Goal: Task Accomplishment & Management: Manage account settings

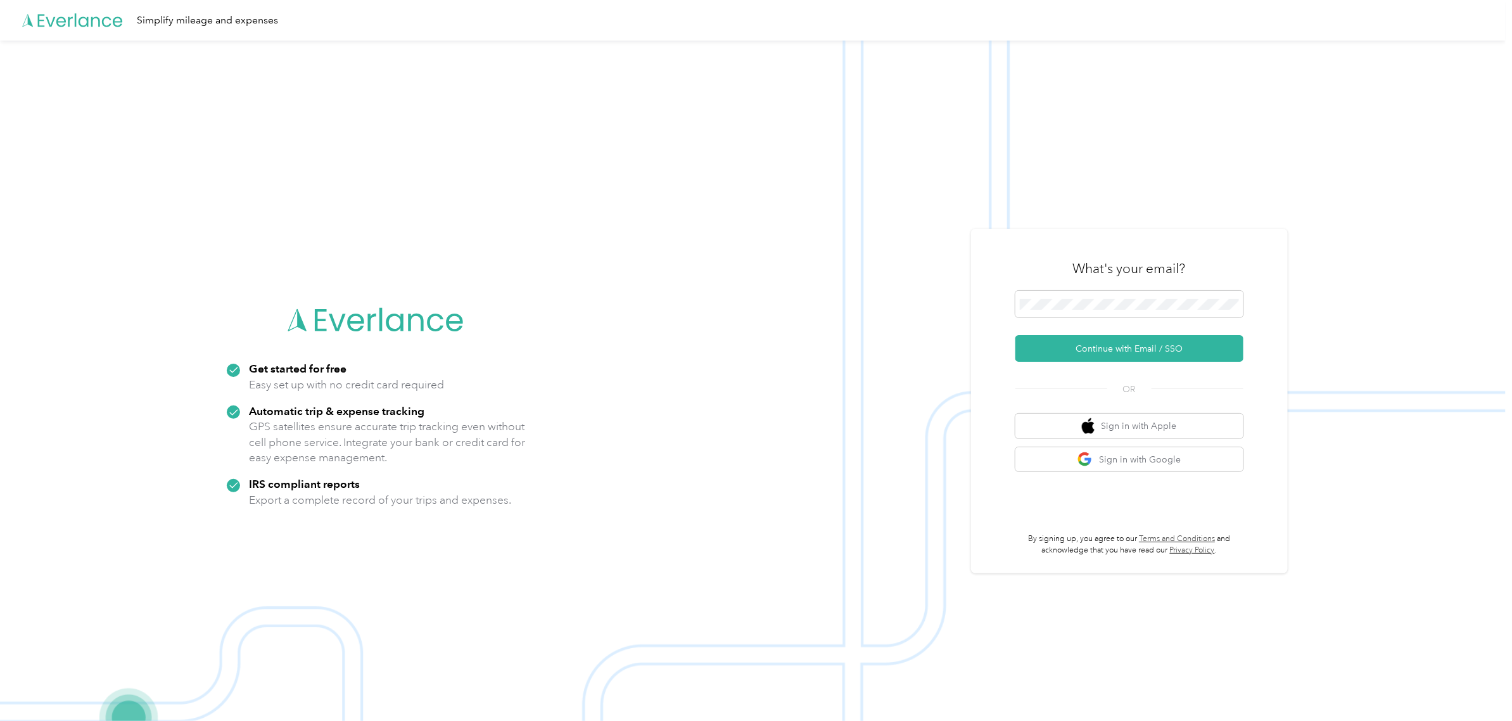
click at [65, 22] on icon at bounding box center [80, 19] width 85 height 13
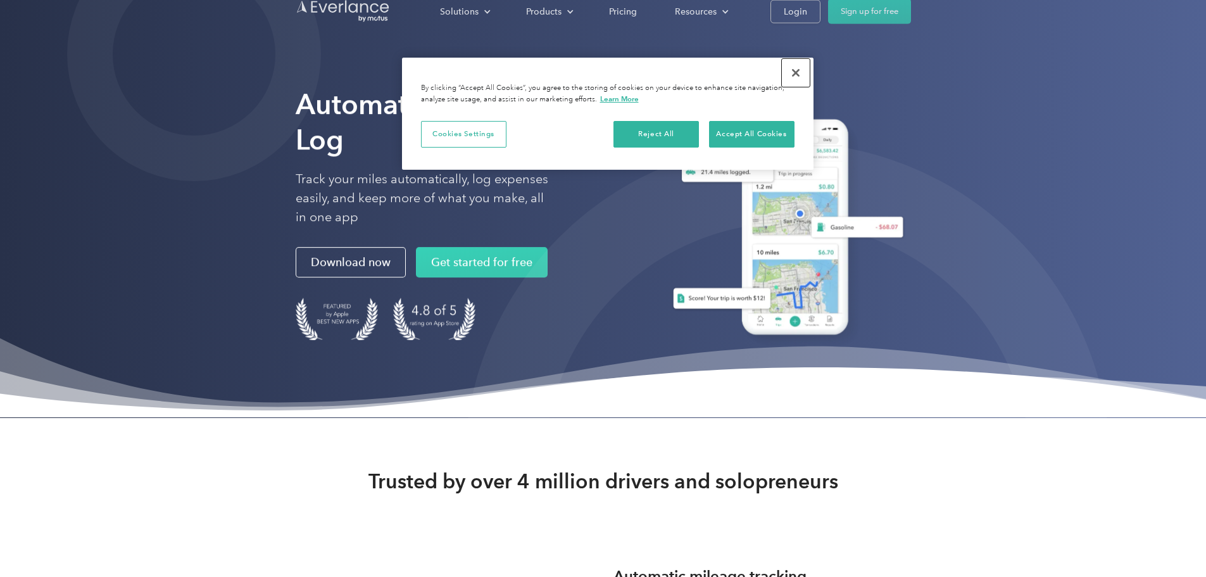
click at [800, 72] on button "Close" at bounding box center [796, 73] width 28 height 28
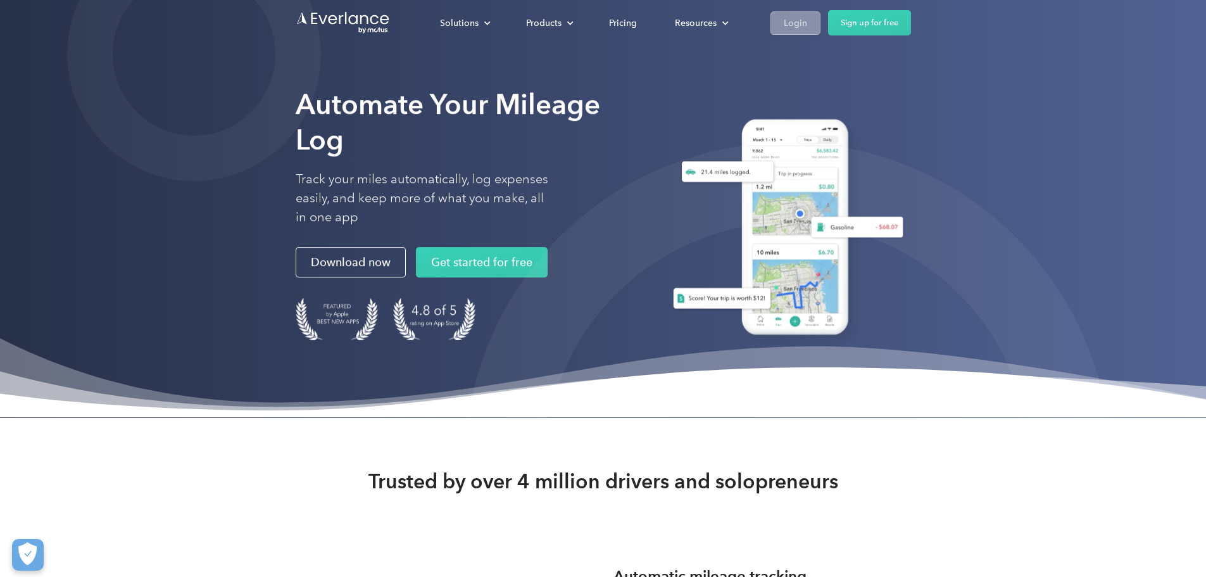
click at [807, 22] on div "Login" at bounding box center [795, 23] width 23 height 16
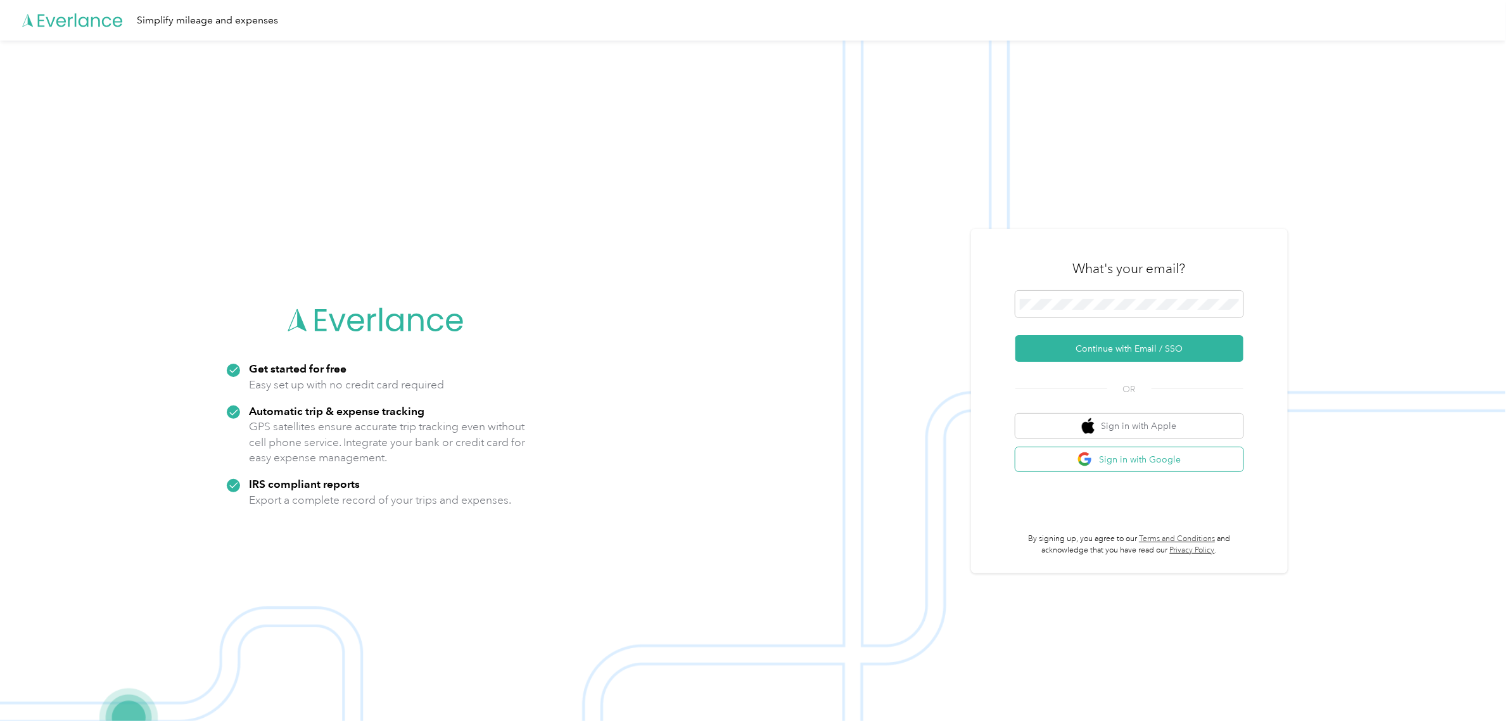
click at [1203, 453] on button "Sign in with Google" at bounding box center [1129, 459] width 228 height 25
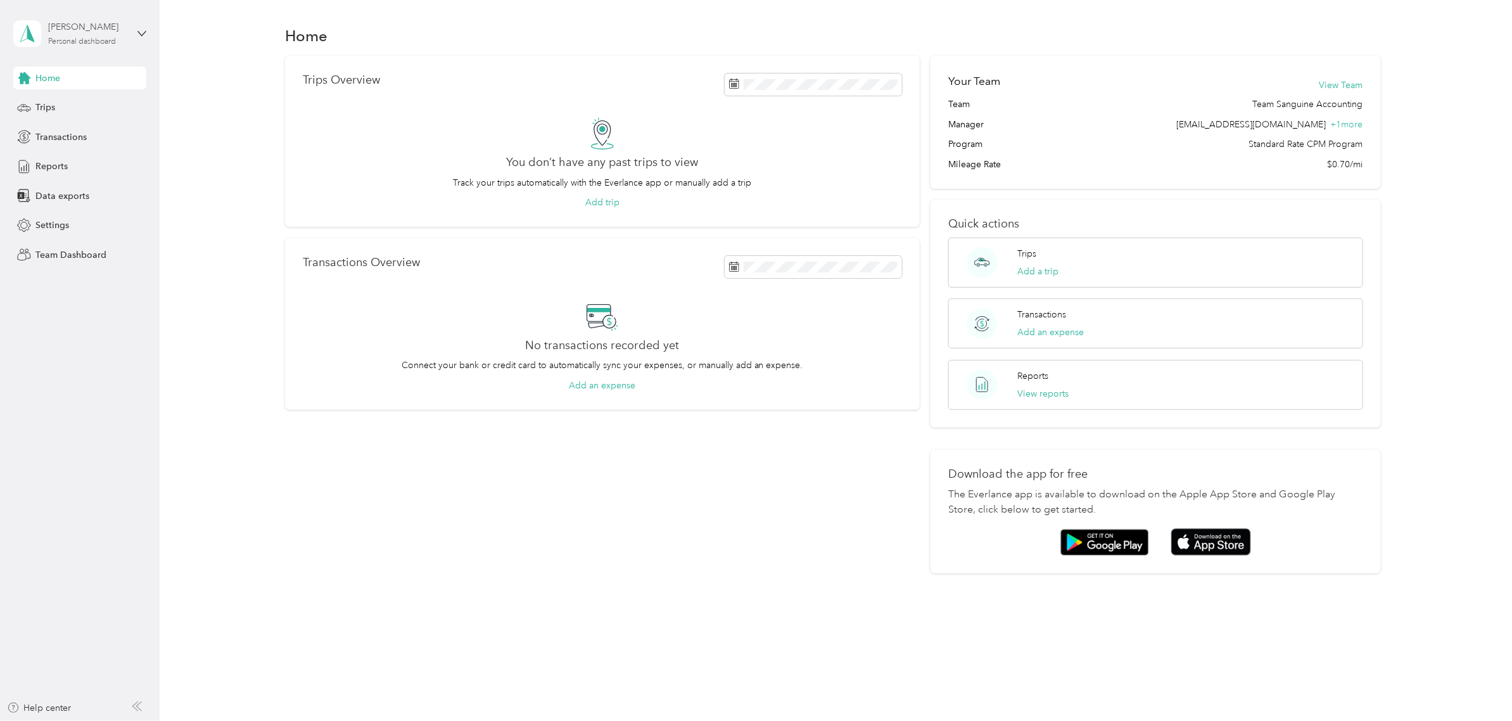
click at [83, 35] on div "[PERSON_NAME] Personal dashboard" at bounding box center [87, 32] width 79 height 25
click at [87, 106] on div "Team dashboard" at bounding box center [146, 104] width 249 height 22
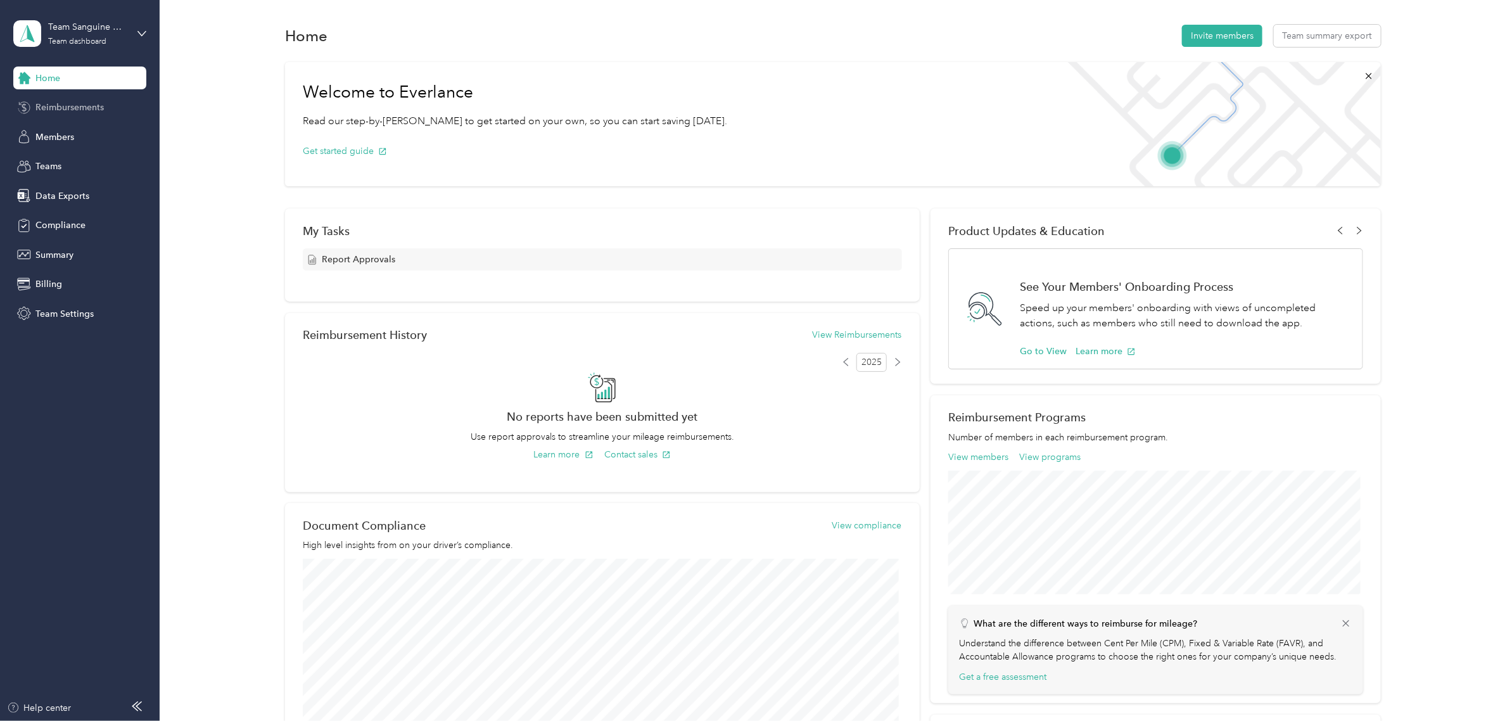
click at [91, 111] on span "Reimbursements" at bounding box center [69, 107] width 68 height 13
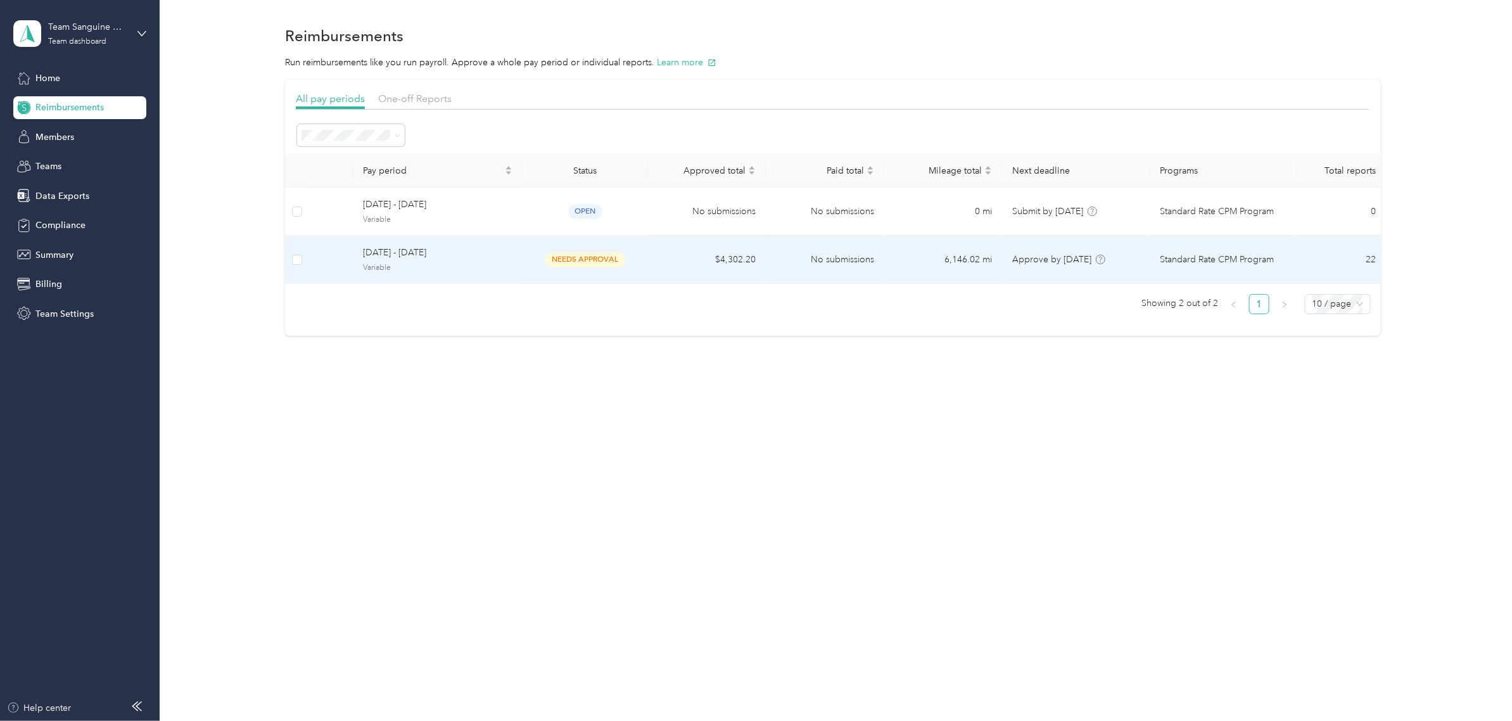
click at [840, 265] on td "No submissions" at bounding box center [825, 260] width 118 height 48
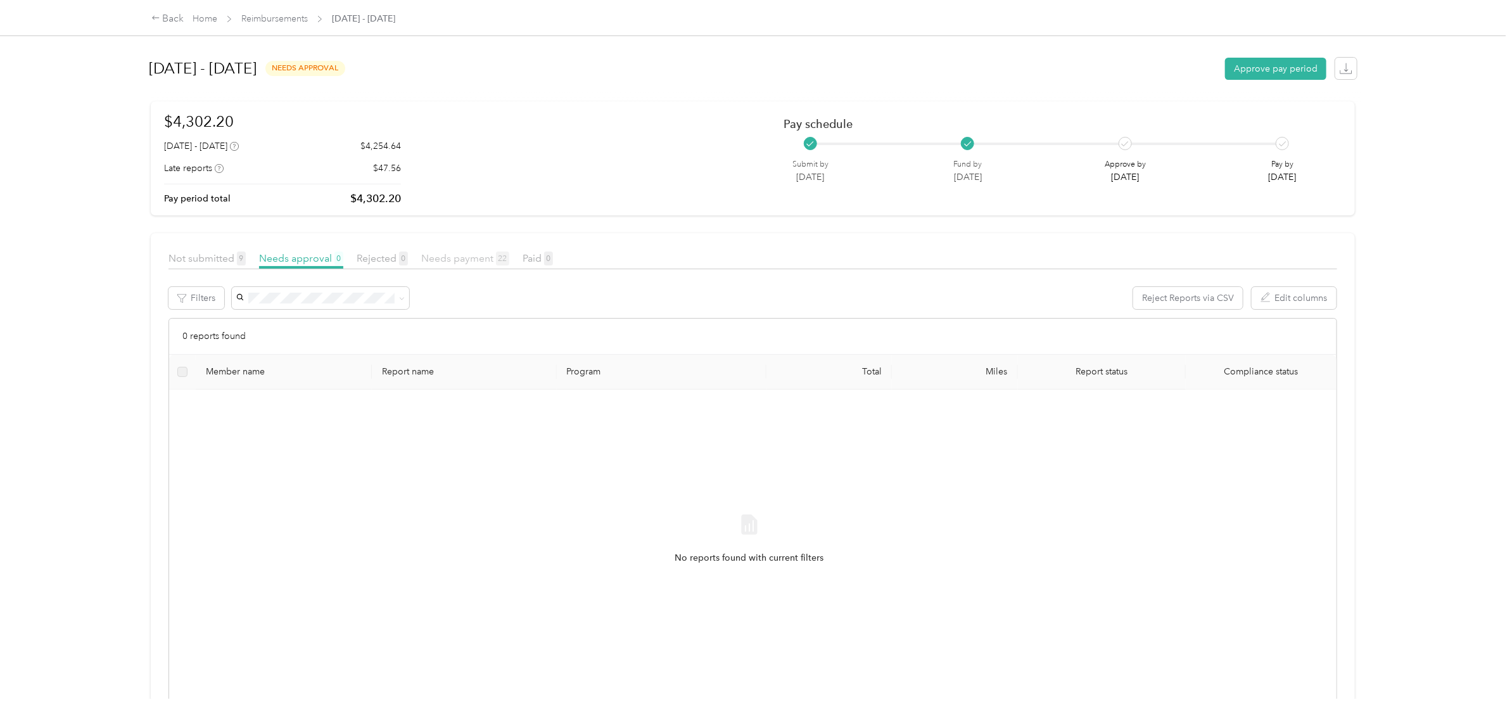
click at [467, 260] on span "Needs payment 22" at bounding box center [465, 258] width 88 height 12
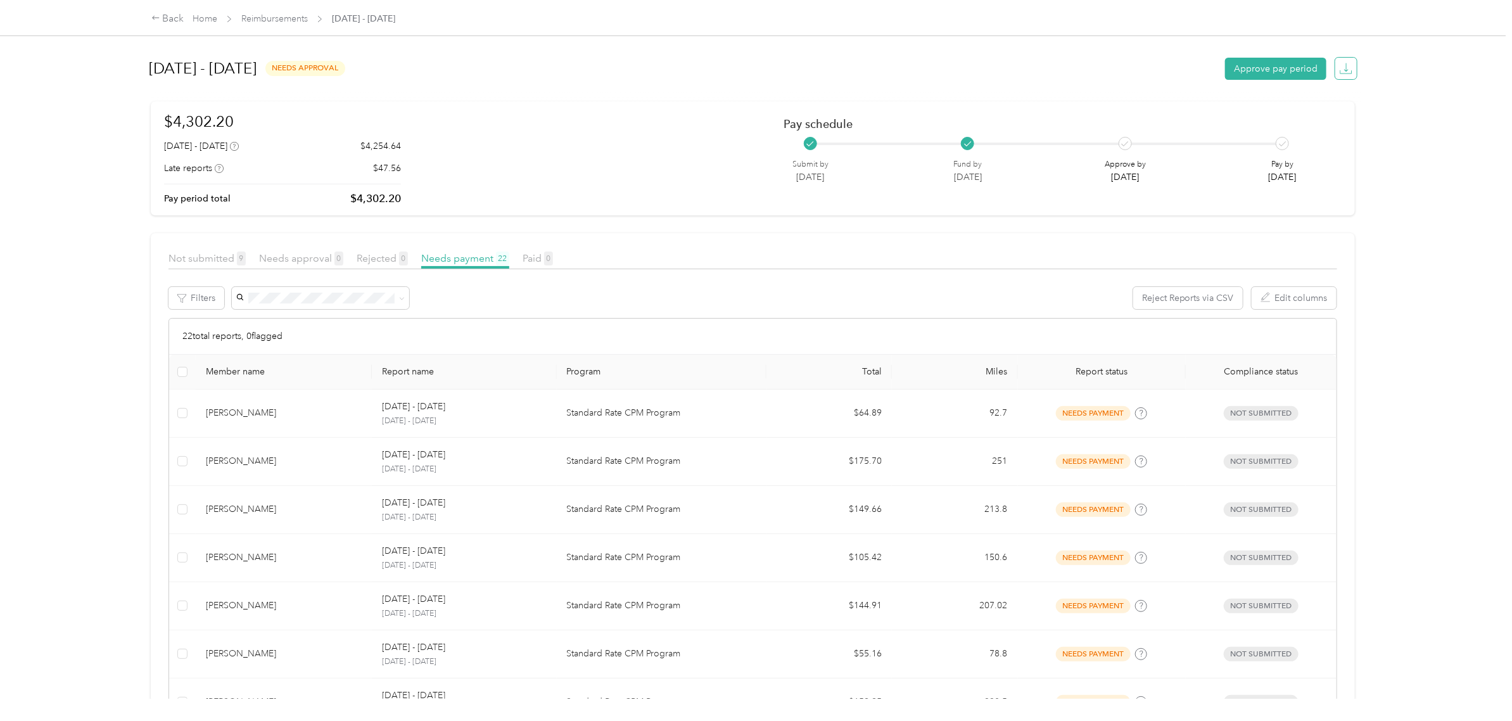
click at [1347, 68] on span "button" at bounding box center [1345, 68] width 17 height 17
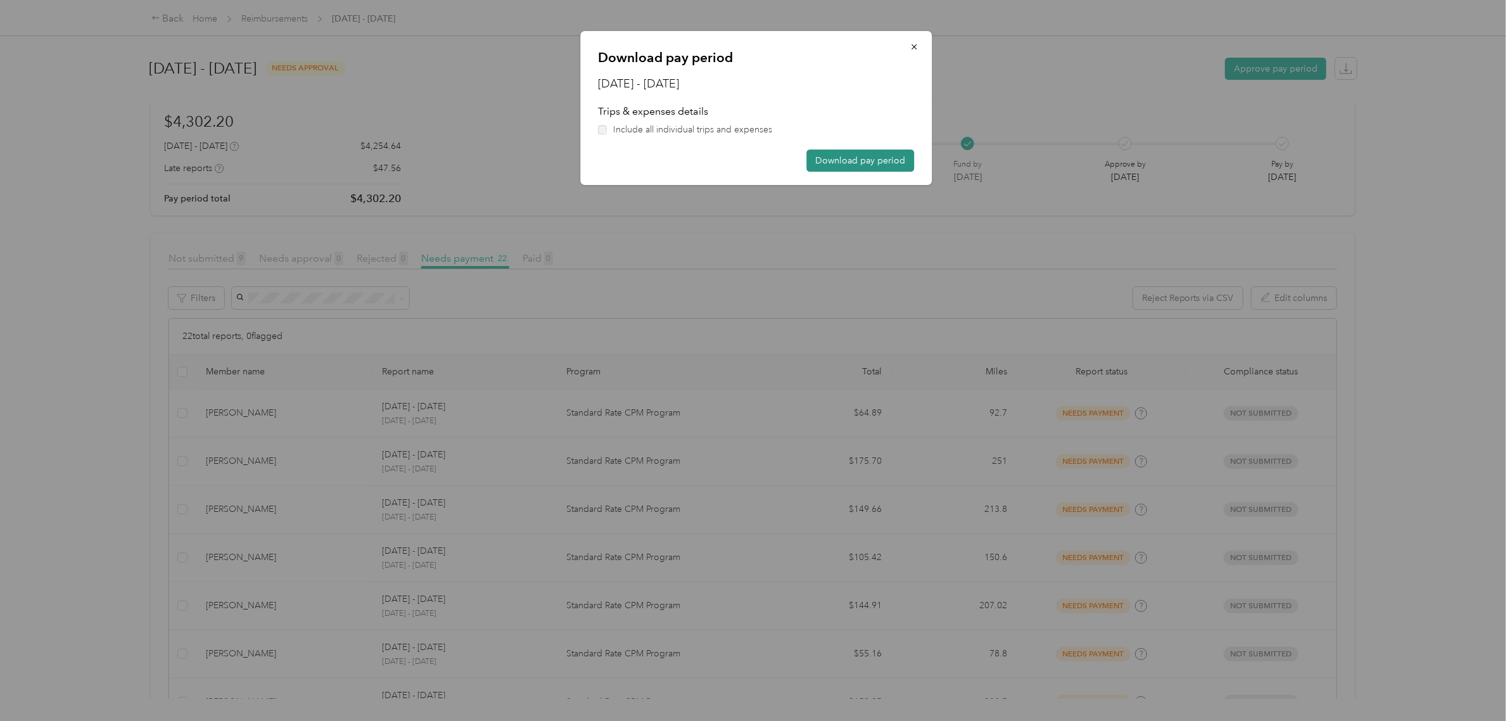
click at [880, 165] on button "Download pay period" at bounding box center [860, 160] width 108 height 22
